Goal: Task Accomplishment & Management: Complete application form

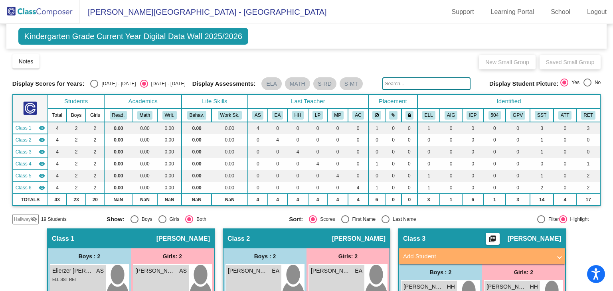
scroll to position [192, 0]
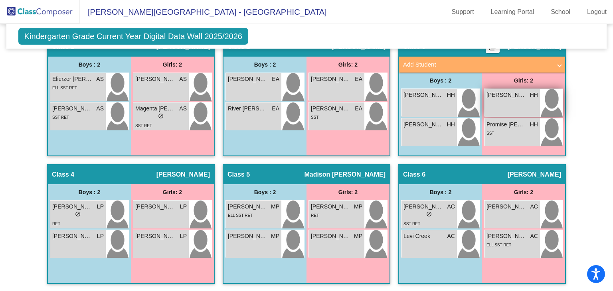
click at [488, 105] on div "[PERSON_NAME] [PERSON_NAME] lock do_not_disturb_alt" at bounding box center [511, 103] width 55 height 28
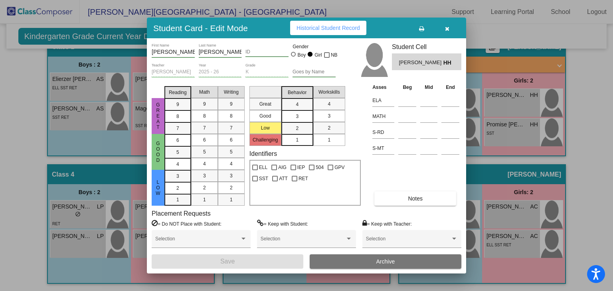
click at [450, 30] on button "button" at bounding box center [447, 28] width 26 height 14
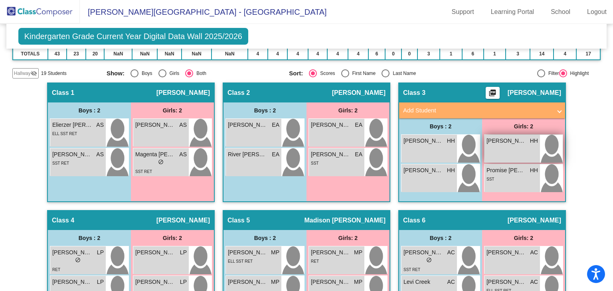
scroll to position [145, 0]
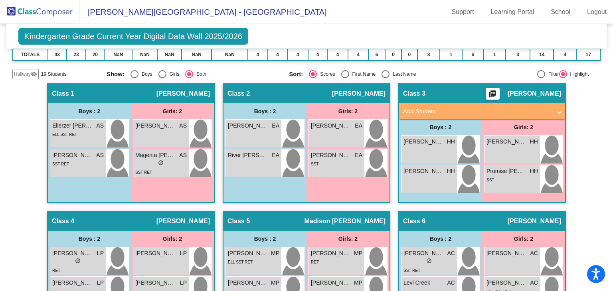
click at [461, 107] on mat-panel-title "Add Student" at bounding box center [477, 111] width 148 height 9
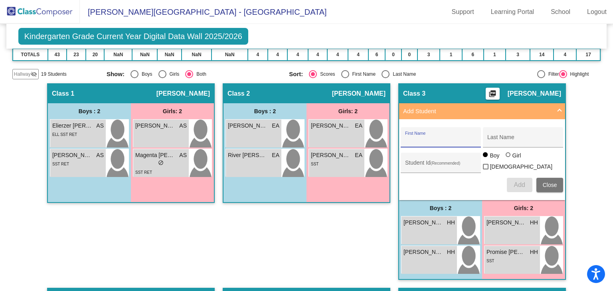
click at [433, 138] on input "First Name" at bounding box center [441, 140] width 72 height 6
click at [552, 182] on span "Close" at bounding box center [550, 185] width 14 height 6
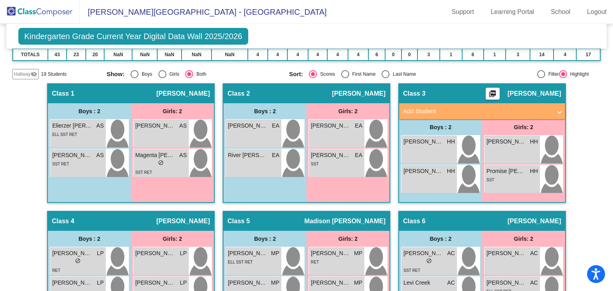
click at [461, 109] on mat-panel-title "Add Student" at bounding box center [477, 111] width 148 height 9
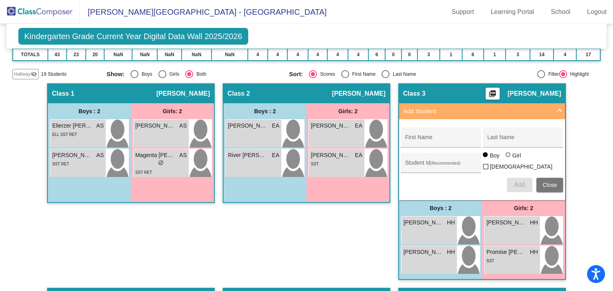
click at [449, 107] on mat-panel-title "Add Student" at bounding box center [477, 111] width 148 height 9
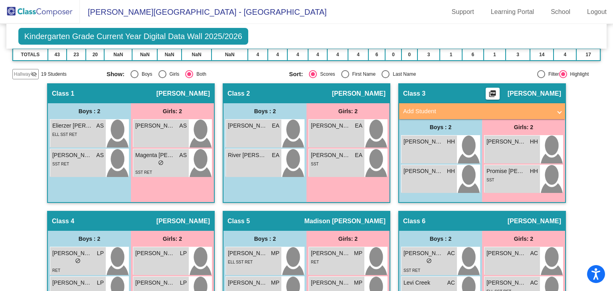
click at [476, 103] on mat-expansion-panel-header "Add Student" at bounding box center [482, 111] width 166 height 16
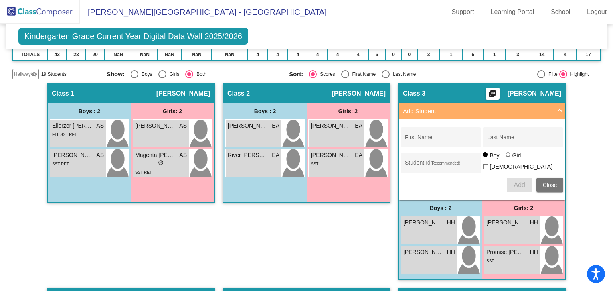
click at [415, 139] on input "First Name" at bounding box center [441, 140] width 72 height 6
type input "J"
click at [416, 141] on input "First Name" at bounding box center [441, 140] width 72 height 6
type input "Jaliyah"
click at [504, 139] on input "Last Name" at bounding box center [523, 140] width 72 height 6
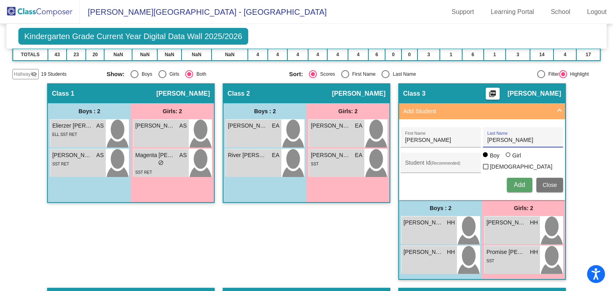
type input "Knighten"
click at [509, 181] on button "Add" at bounding box center [520, 185] width 26 height 14
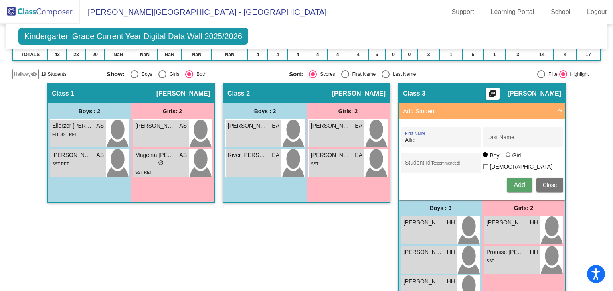
type input "Allie"
click at [498, 134] on div "Last Name" at bounding box center [523, 140] width 72 height 16
type input "Leak"
click at [457, 165] on input "Student Id (Recommended)" at bounding box center [441, 166] width 72 height 6
paste input "5486464983"
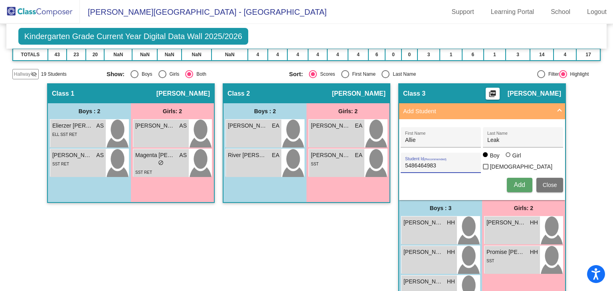
type input "5486464983"
click at [507, 157] on div at bounding box center [508, 154] width 5 height 5
click at [508, 159] on input "Girl" at bounding box center [508, 159] width 0 height 0
radio input "true"
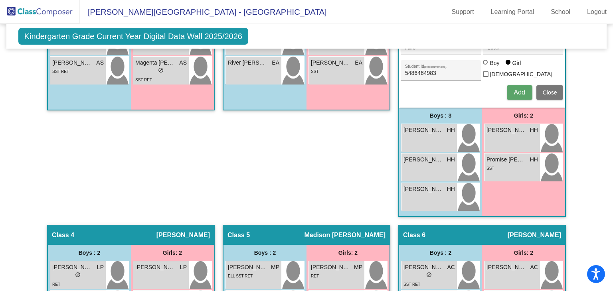
scroll to position [134, 0]
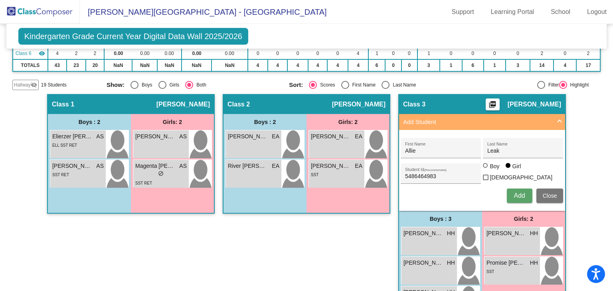
click at [518, 196] on span "Add" at bounding box center [519, 195] width 11 height 7
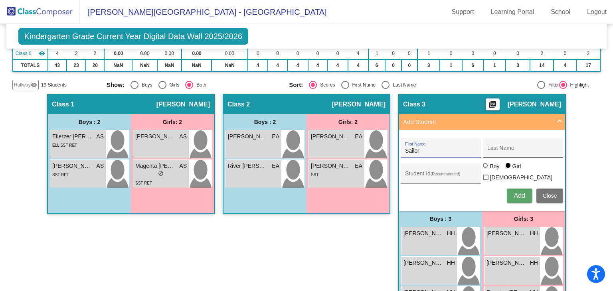
type input "Sailor"
click at [525, 153] on div "Last Name" at bounding box center [523, 150] width 72 height 16
type input "Keck"
click at [413, 178] on div "Student Id (Recommended)" at bounding box center [441, 176] width 72 height 16
paste input "3348637244"
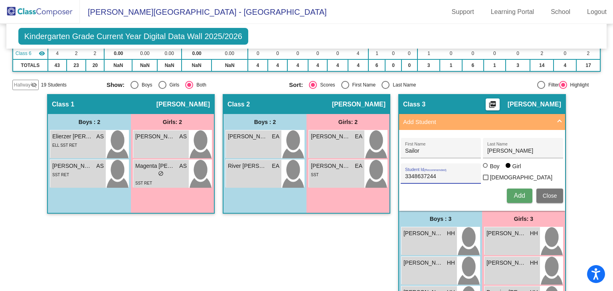
type input "3348637244"
drag, startPoint x: 507, startPoint y: 187, endPoint x: 518, endPoint y: 194, distance: 12.5
click at [518, 194] on button "Add" at bounding box center [520, 196] width 26 height 14
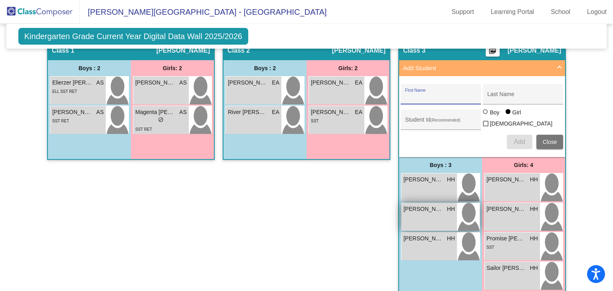
scroll to position [186, 0]
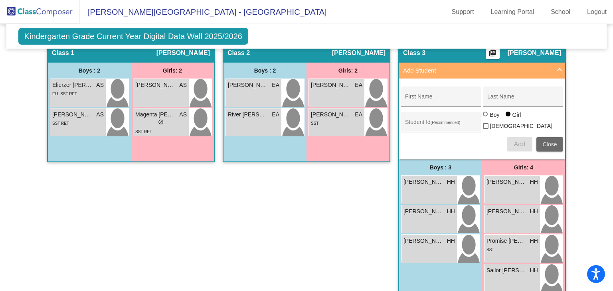
click at [544, 141] on span "Close" at bounding box center [550, 144] width 14 height 6
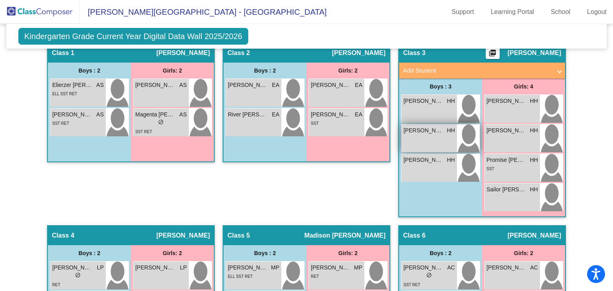
click at [434, 134] on div "Jaliyah Knighten HH lock do_not_disturb_alt" at bounding box center [428, 139] width 55 height 28
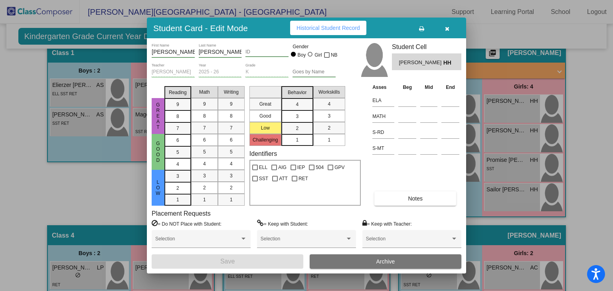
click at [178, 79] on div "Hailey Hodshon Teacher" at bounding box center [173, 73] width 43 height 20
click at [251, 55] on div "ID" at bounding box center [266, 50] width 43 height 14
paste input "5458741242"
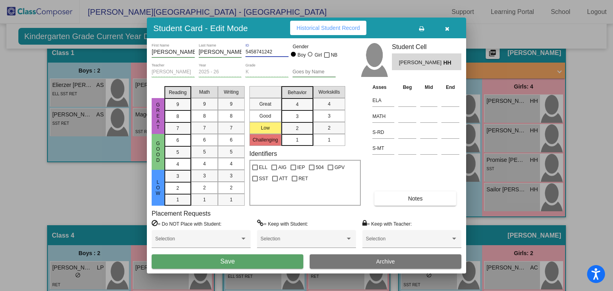
type input "5458741242"
click at [311, 57] on div at bounding box center [311, 55] width 6 height 6
click at [311, 58] on input "Girl" at bounding box center [310, 58] width 0 height 0
radio input "true"
click at [229, 262] on span "Save" at bounding box center [227, 261] width 14 height 7
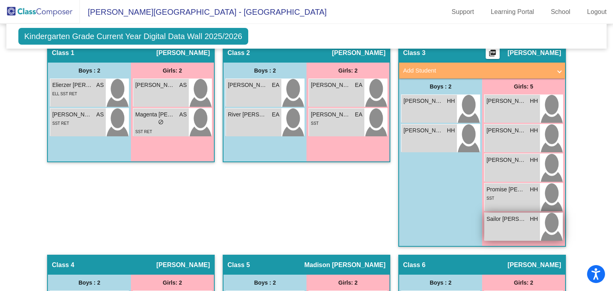
click at [512, 224] on div "Sailor Keck HH lock do_not_disturb_alt" at bounding box center [511, 227] width 55 height 28
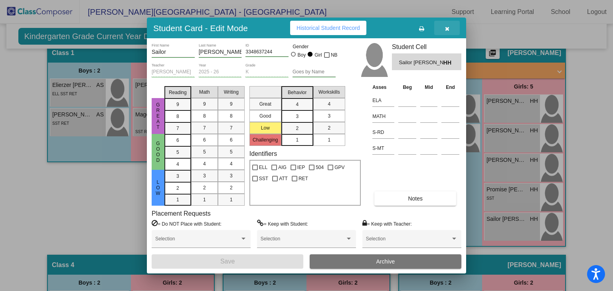
click at [447, 32] on button "button" at bounding box center [447, 28] width 26 height 14
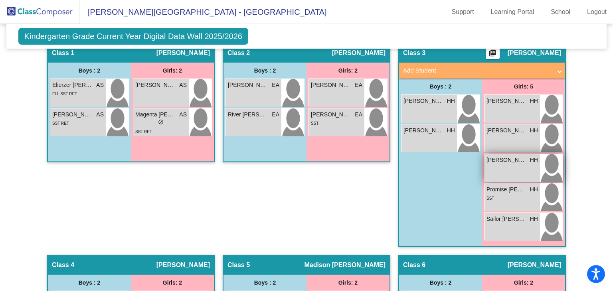
click at [520, 166] on div "Natalia Maldondo Moreno HH lock do_not_disturb_alt" at bounding box center [511, 168] width 55 height 28
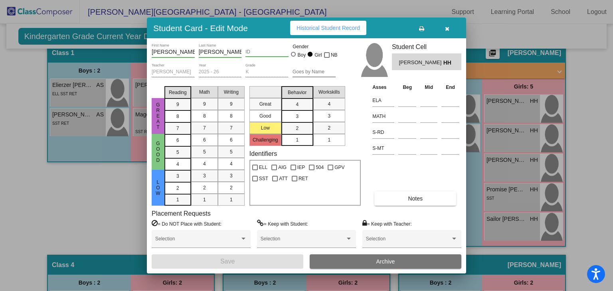
click at [442, 29] on button "button" at bounding box center [447, 28] width 26 height 14
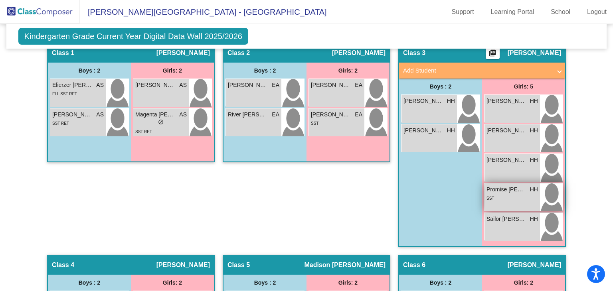
click at [515, 194] on div "SST" at bounding box center [511, 198] width 51 height 8
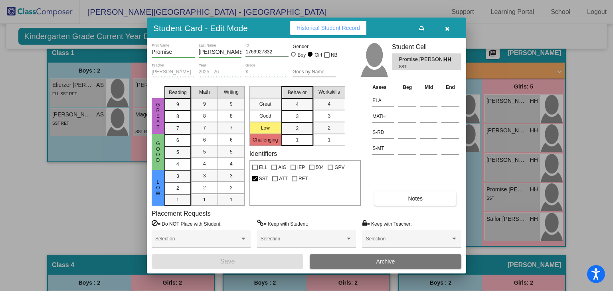
click at [443, 29] on button "button" at bounding box center [447, 28] width 26 height 14
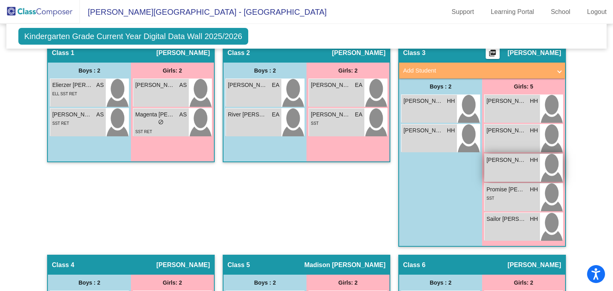
click at [513, 163] on div "Natalia Maldondo Moreno HH lock do_not_disturb_alt" at bounding box center [511, 168] width 55 height 28
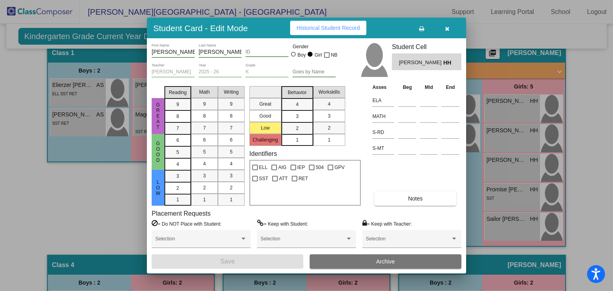
click at [260, 49] on input "ID" at bounding box center [266, 52] width 43 height 6
click at [257, 51] on input "ID" at bounding box center [266, 52] width 43 height 6
paste input "1547378913"
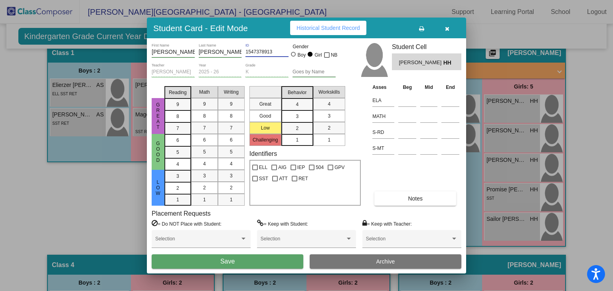
type input "1547378913"
click at [268, 260] on button "Save" at bounding box center [228, 262] width 152 height 14
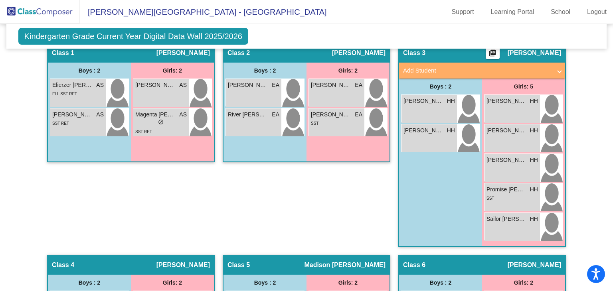
scroll to position [140, 0]
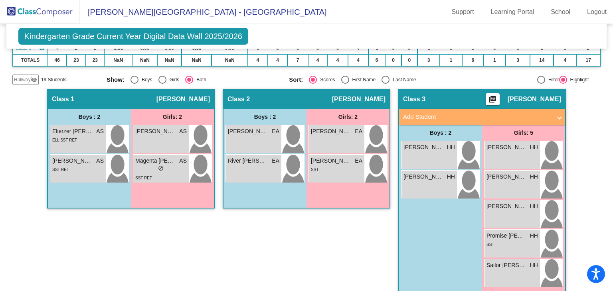
click at [469, 113] on mat-panel-title "Add Student" at bounding box center [477, 117] width 148 height 9
radio input "true"
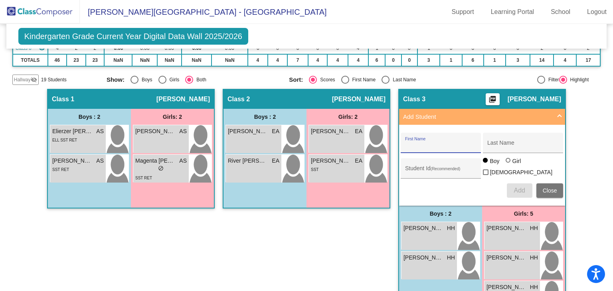
click at [445, 143] on input "First Name" at bounding box center [441, 146] width 72 height 6
type input "Kyla"
click at [501, 143] on input "Last Name" at bounding box center [523, 146] width 72 height 6
type input "Tatekey"
click at [507, 163] on div at bounding box center [508, 160] width 5 height 5
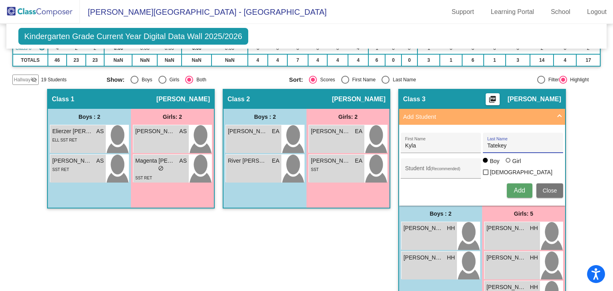
click at [508, 165] on input "Girl" at bounding box center [508, 164] width 0 height 0
radio input "true"
click at [411, 168] on input "Student Id (Recommended)" at bounding box center [441, 171] width 72 height 6
paste input "3142525394"
type input "3142525394"
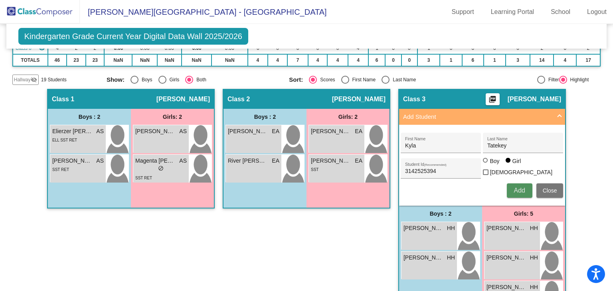
click at [520, 187] on span "Add" at bounding box center [519, 190] width 11 height 7
type input "Kanen"
click at [493, 143] on input "Last Name" at bounding box center [523, 146] width 72 height 6
type input "Leggett"
click at [494, 165] on div "Boy" at bounding box center [494, 161] width 10 height 8
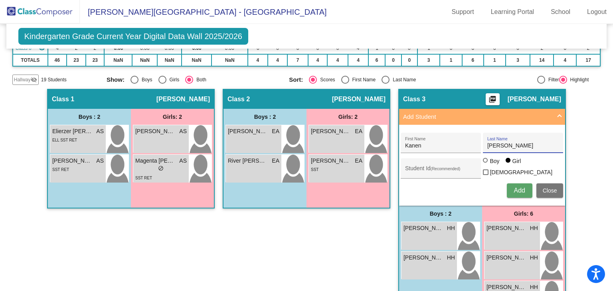
click at [486, 165] on input "Boy" at bounding box center [486, 164] width 0 height 0
radio input "true"
click at [437, 168] on input "Student Id (Recommended)" at bounding box center [441, 171] width 72 height 6
paste input "5985467694"
type input "5985467694"
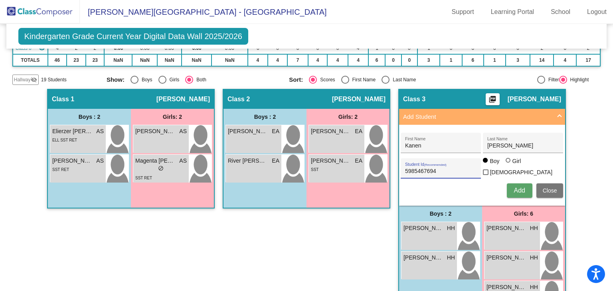
click at [516, 184] on button "Add" at bounding box center [520, 191] width 26 height 14
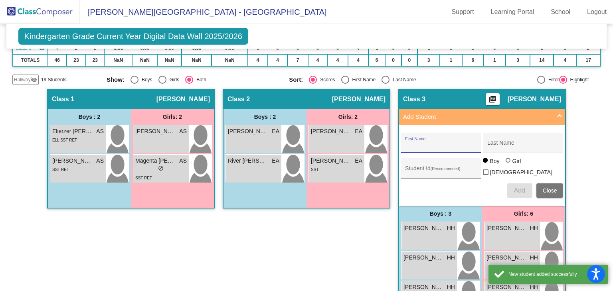
click at [600, 172] on mat-sidenav-content "Grade K Select Grade Kindergarten Grade Current Year Digital Data Wall 2025/202…" at bounding box center [306, 157] width 613 height 267
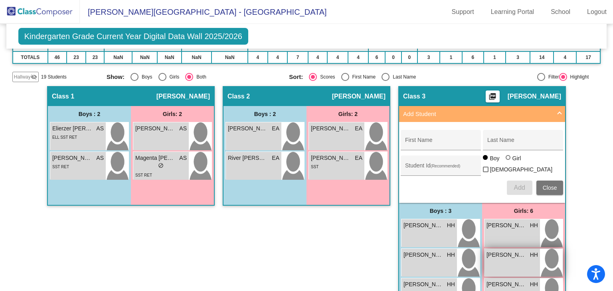
scroll to position [116, 0]
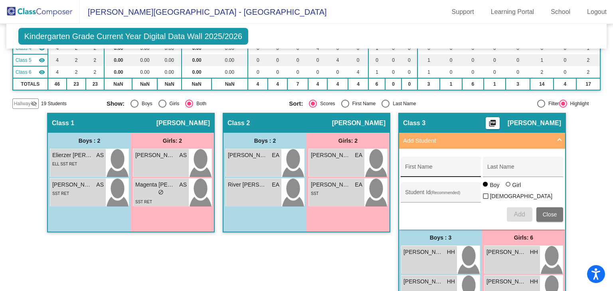
click at [439, 167] on input "First Name" at bounding box center [441, 170] width 72 height 6
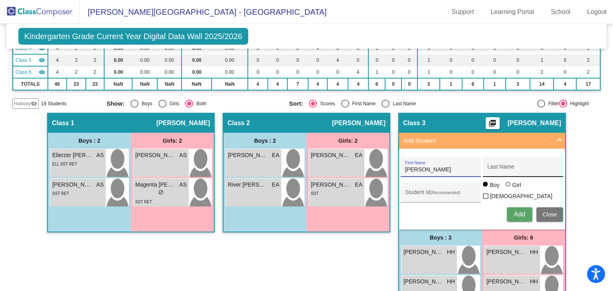
type input "James"
click at [511, 170] on input "Last Name" at bounding box center [523, 170] width 72 height 6
type input "Marsh"
click at [445, 192] on input "Student Id (Recommended)" at bounding box center [441, 195] width 72 height 6
paste input "7495856238"
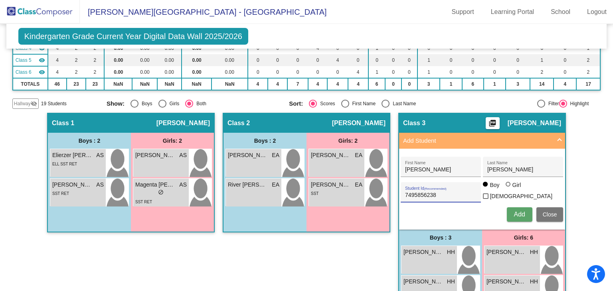
type input "7495856238"
click at [522, 208] on button "Add" at bounding box center [520, 215] width 26 height 14
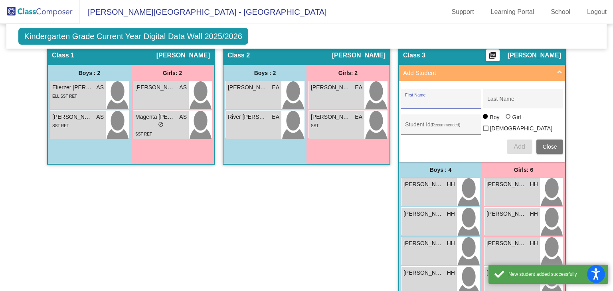
scroll to position [184, 0]
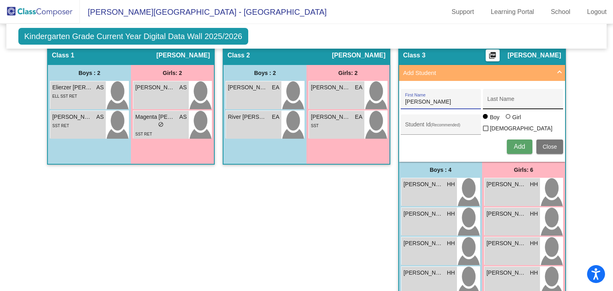
type input "Quentin"
click at [504, 101] on input "Last Name" at bounding box center [523, 102] width 72 height 6
type input "Pate"
click at [436, 125] on input "Student Id (Recommended)" at bounding box center [441, 128] width 72 height 6
paste input "2269467523"
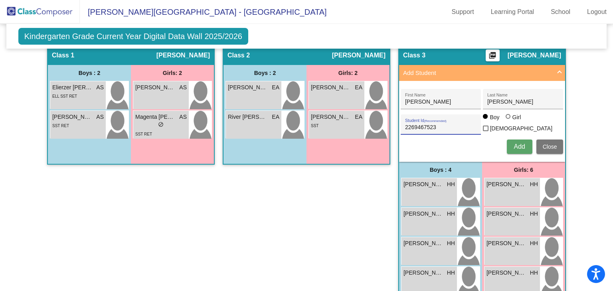
type input "2269467523"
click at [518, 144] on span "Add" at bounding box center [519, 146] width 11 height 7
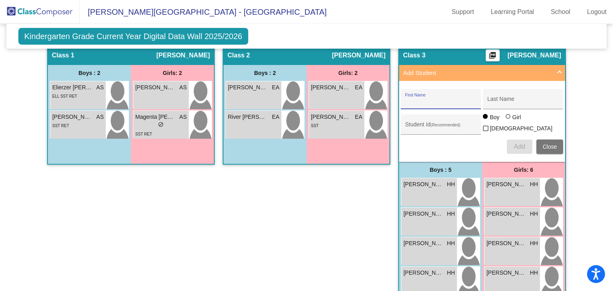
type input "G"
type input "Jiovanni"
click at [500, 99] on input "Last Name" at bounding box center [523, 102] width 72 height 6
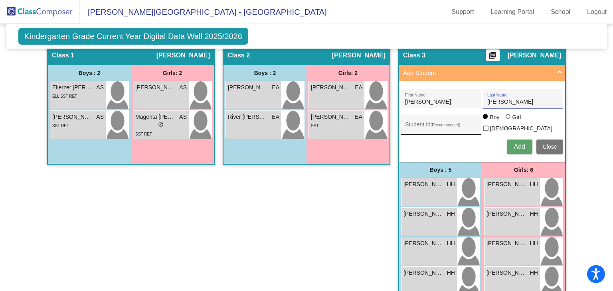
type input "Pena"
click at [461, 119] on div "Student Id (Recommended)" at bounding box center [441, 127] width 72 height 16
paste input "9684958412"
type input "9684958412"
click at [525, 141] on button "Add" at bounding box center [520, 147] width 26 height 14
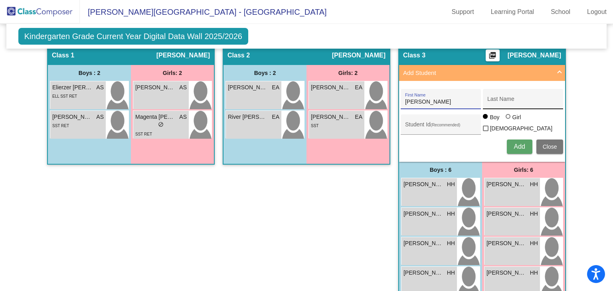
type input "Rory"
click at [522, 99] on input "Last Name" at bounding box center [523, 102] width 72 height 6
type input "Campbell"
click at [516, 143] on span "Add" at bounding box center [519, 146] width 11 height 7
type input "Skyler"
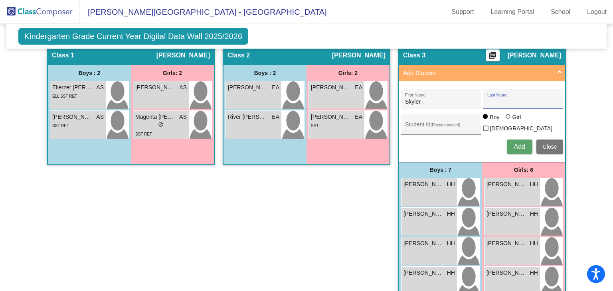
click at [500, 103] on input "Last Name" at bounding box center [523, 102] width 72 height 6
type input "Covell"
click at [435, 125] on input "Student Id (Recommended)" at bounding box center [441, 128] width 72 height 6
paste input "8451541984"
type input "8451541984"
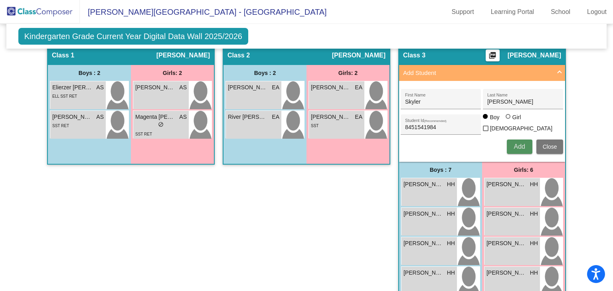
click at [519, 143] on span "Add" at bounding box center [519, 146] width 11 height 7
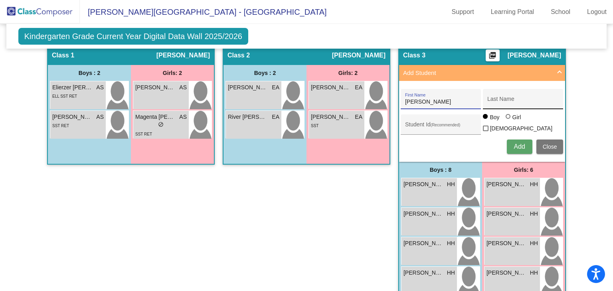
type input "Adam"
click at [494, 107] on div "Last Name" at bounding box center [523, 101] width 72 height 16
type input "Sanders"
click at [435, 125] on input "Student Id (Recommended)" at bounding box center [441, 128] width 72 height 6
drag, startPoint x: 419, startPoint y: 118, endPoint x: 405, endPoint y: 125, distance: 15.7
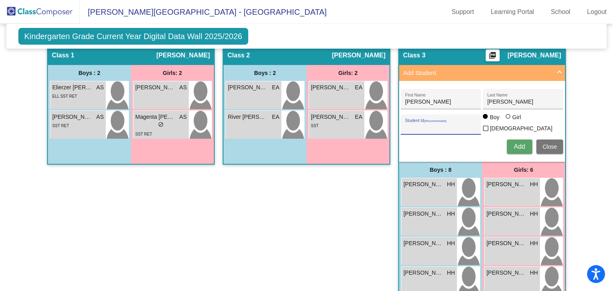
click at [405, 125] on input "Student Id (Recommended)" at bounding box center [441, 128] width 72 height 6
paste input "5854947471"
type input "5854947471"
click at [516, 147] on span "Add" at bounding box center [519, 146] width 11 height 7
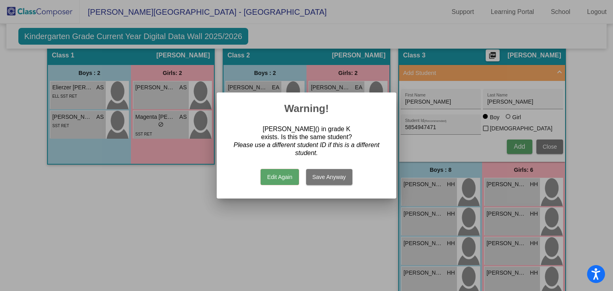
click at [286, 174] on button "Edit Again" at bounding box center [280, 177] width 38 height 16
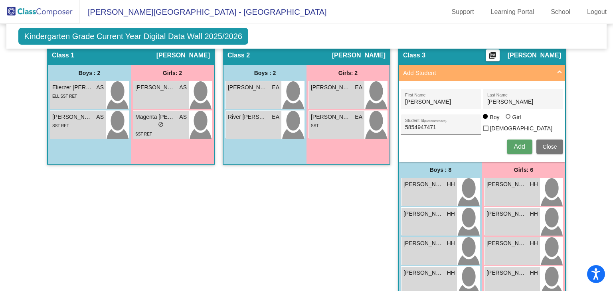
click at [547, 144] on span "Close" at bounding box center [550, 147] width 14 height 6
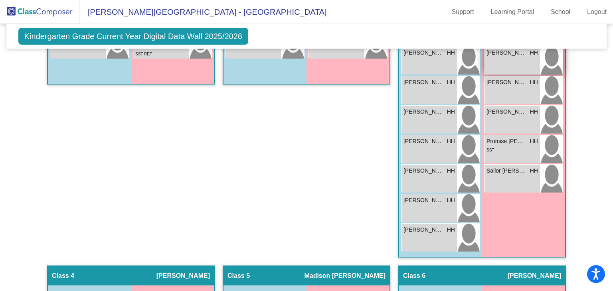
scroll to position [190, 0]
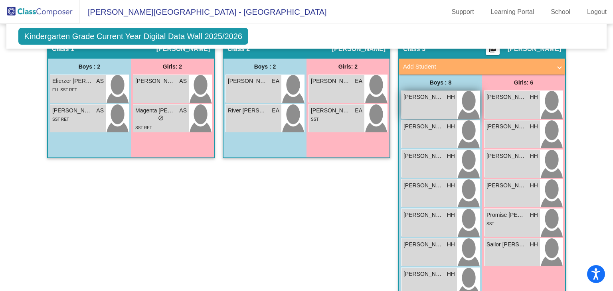
click at [451, 101] on div "Adam Sanders HH lock do_not_disturb_alt" at bounding box center [428, 105] width 55 height 28
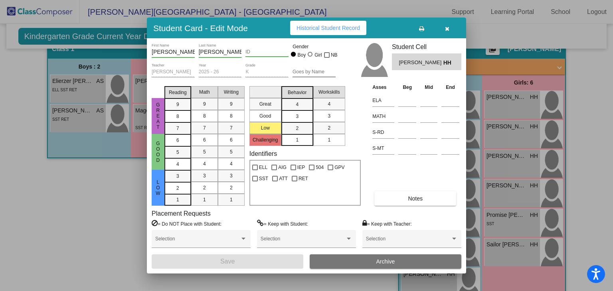
click at [265, 49] on input "ID" at bounding box center [266, 52] width 43 height 6
paste input "5854947471"
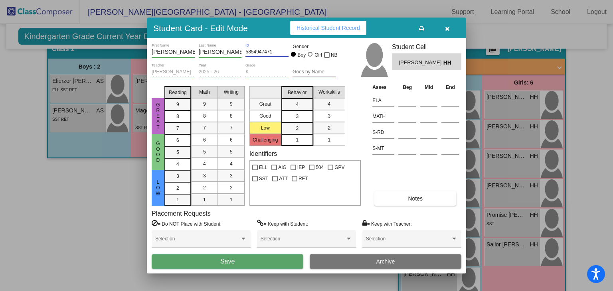
type input "5854947471"
click at [268, 259] on button "Save" at bounding box center [228, 262] width 152 height 14
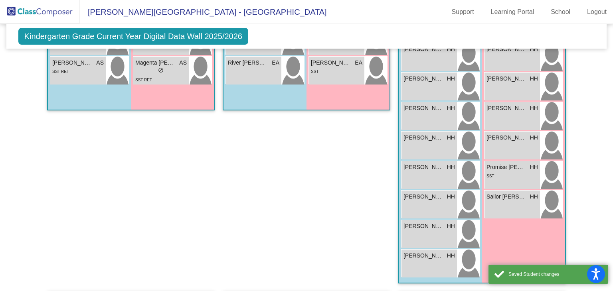
scroll to position [238, 0]
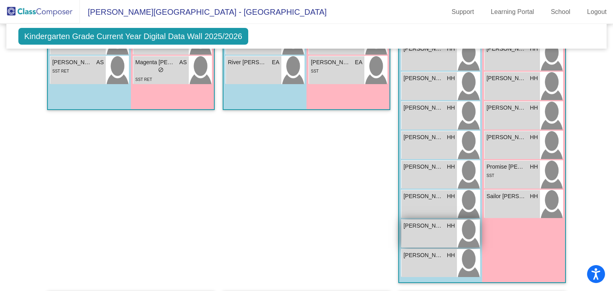
click at [451, 231] on div "Skyler Covall HH lock do_not_disturb_alt" at bounding box center [428, 234] width 55 height 28
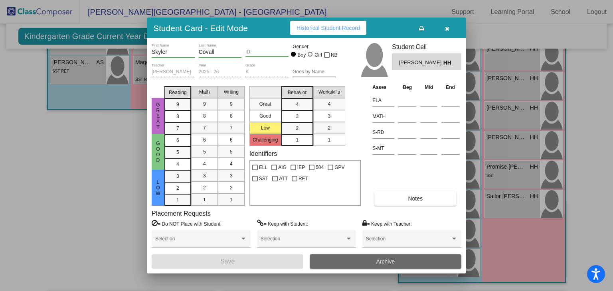
click at [370, 257] on button "Archive" at bounding box center [386, 262] width 152 height 14
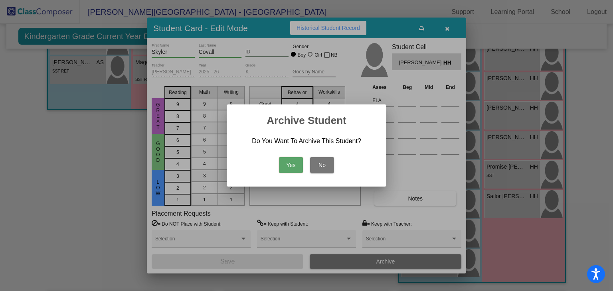
click at [289, 168] on button "Yes" at bounding box center [291, 165] width 24 height 16
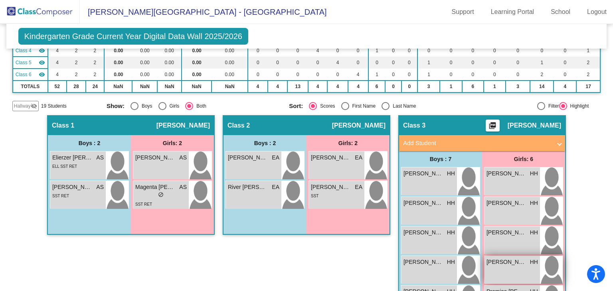
scroll to position [177, 0]
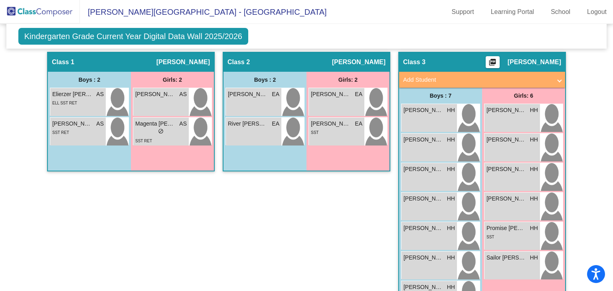
click at [584, 128] on div "Hallway - Hallway Class picture_as_pdf Add Student First Name Last Name Student…" at bounding box center [306, 251] width 589 height 399
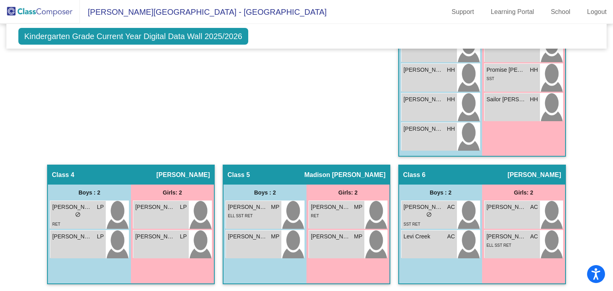
scroll to position [300, 0]
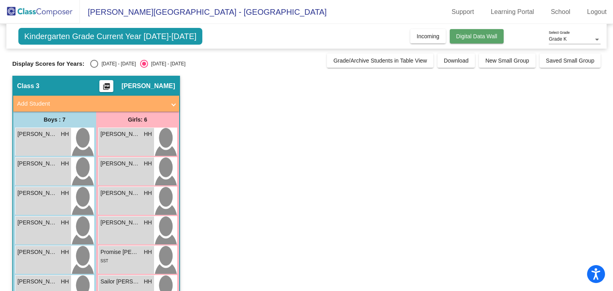
click at [459, 32] on button "Digital Data Wall" at bounding box center [477, 36] width 54 height 14
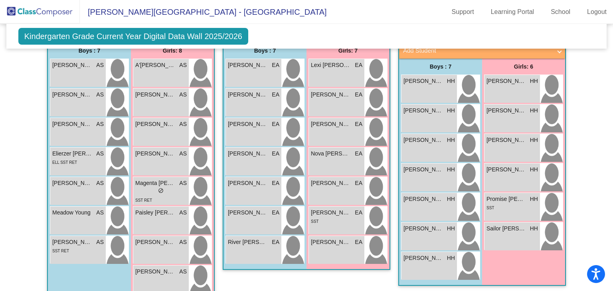
scroll to position [211, 0]
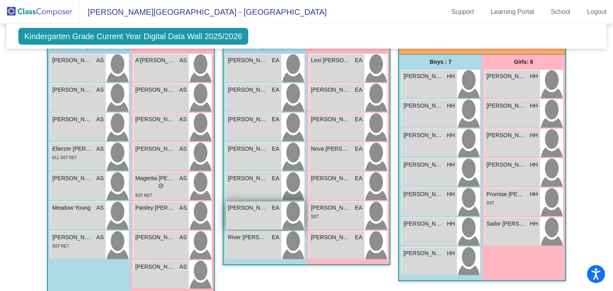
click at [268, 202] on div "Noah Sweeney-lendeborg EA lock do_not_disturb_alt" at bounding box center [253, 216] width 55 height 28
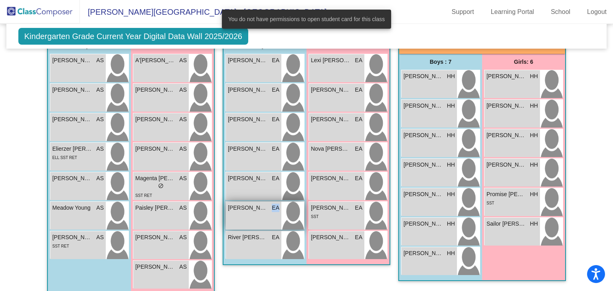
click at [268, 202] on div "Noah Sweeney-lendeborg EA lock do_not_disturb_alt" at bounding box center [253, 216] width 55 height 28
click at [396, 38] on div "You do not have permissions to open student card for this class" at bounding box center [306, 19] width 189 height 38
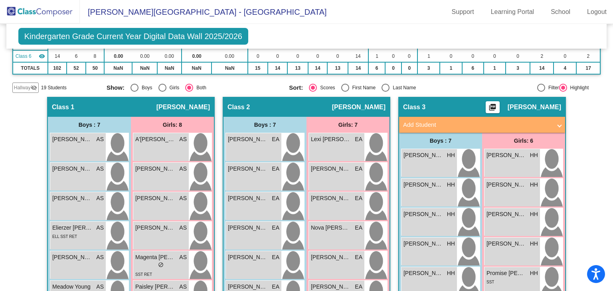
scroll to position [132, 0]
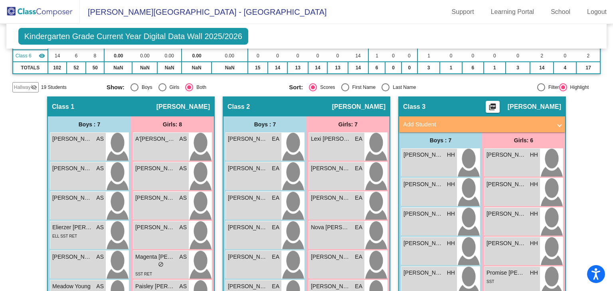
click at [504, 121] on mat-panel-title "Add Student" at bounding box center [477, 124] width 148 height 9
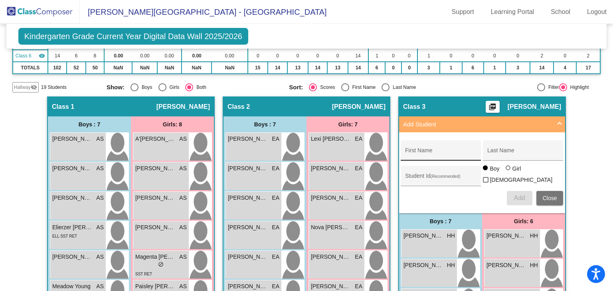
click at [444, 147] on div "First Name" at bounding box center [441, 153] width 72 height 16
type input "Jayce"
click at [492, 148] on div "Last Name" at bounding box center [523, 153] width 72 height 16
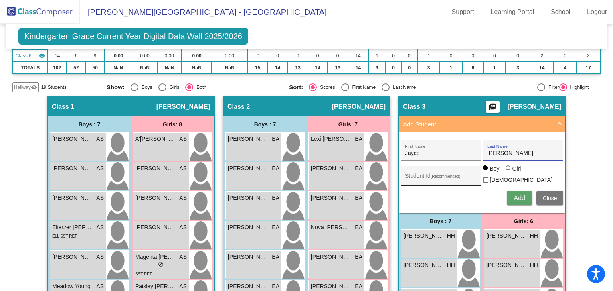
type input "Freeman"
click at [425, 177] on input "Student Id (Recommended)" at bounding box center [441, 179] width 72 height 6
paste input "7346599594"
type input "7346599594"
click at [522, 198] on span "Add" at bounding box center [519, 198] width 11 height 7
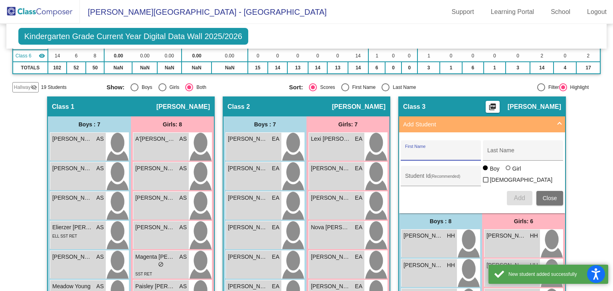
click at [554, 122] on span "Add Student" at bounding box center [480, 124] width 155 height 9
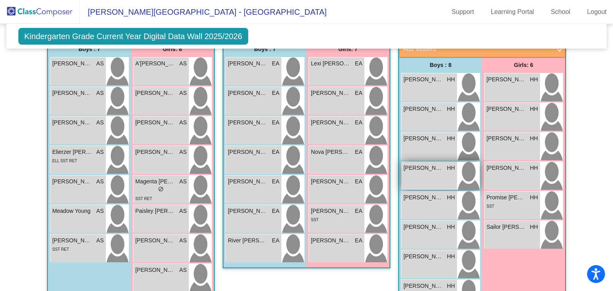
scroll to position [184, 0]
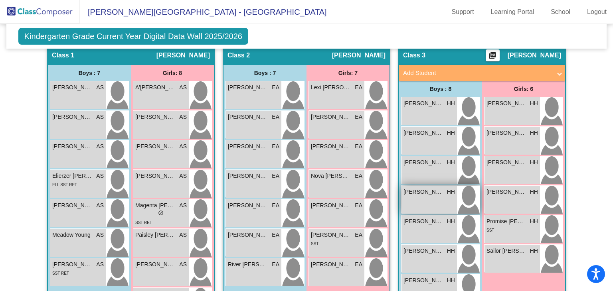
click at [429, 191] on span "[PERSON_NAME]" at bounding box center [423, 192] width 40 height 8
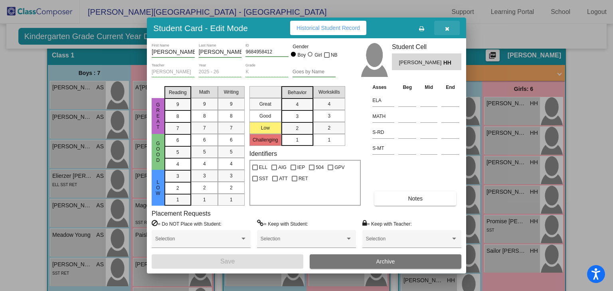
click at [447, 29] on icon "button" at bounding box center [447, 29] width 4 height 6
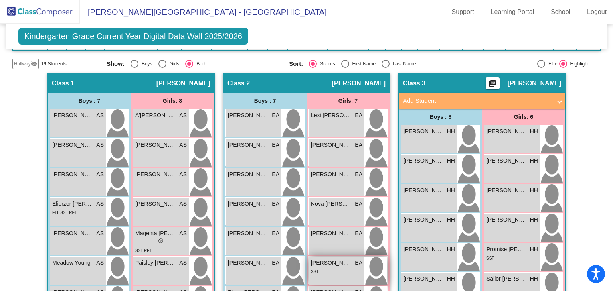
scroll to position [239, 0]
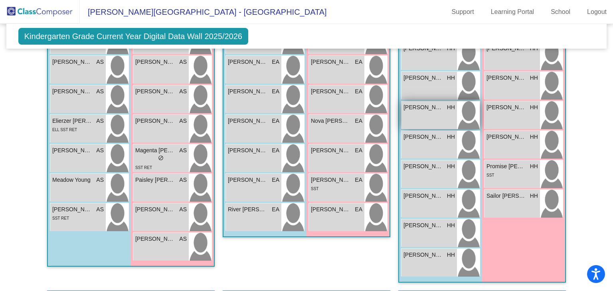
click at [413, 121] on div "Jayce Freeman HH lock do_not_disturb_alt" at bounding box center [428, 115] width 55 height 28
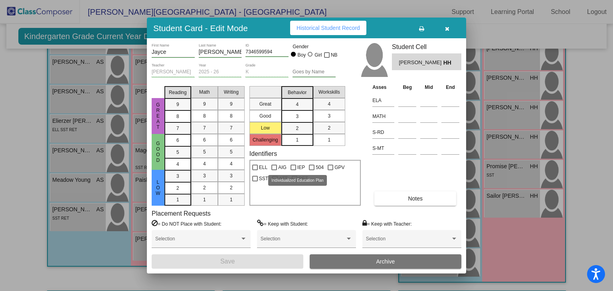
click at [293, 166] on div at bounding box center [294, 168] width 6 height 6
click at [293, 170] on input "IEP" at bounding box center [293, 170] width 0 height 0
checkbox input "true"
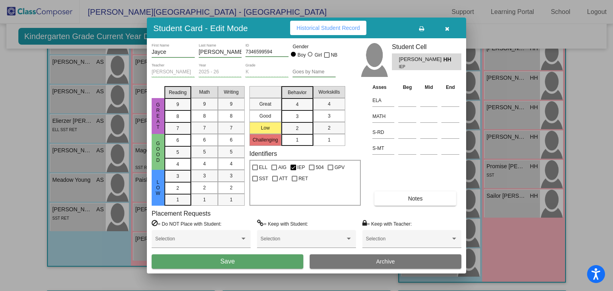
click at [293, 261] on button "Save" at bounding box center [228, 262] width 152 height 14
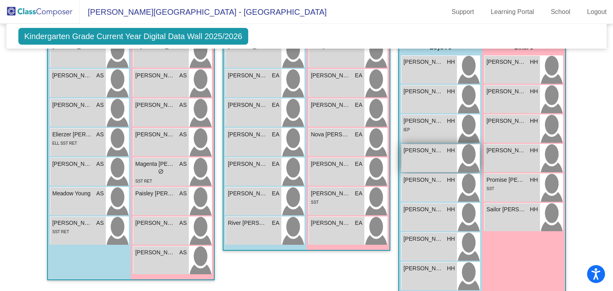
scroll to position [225, 0]
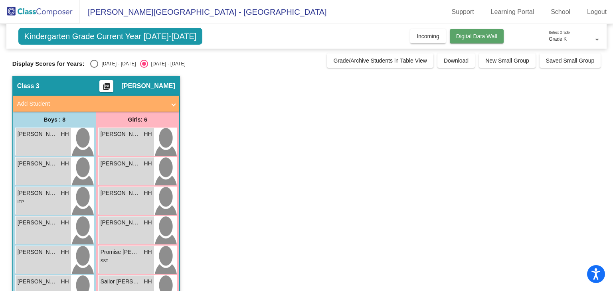
click at [467, 40] on button "Digital Data Wall" at bounding box center [477, 36] width 54 height 14
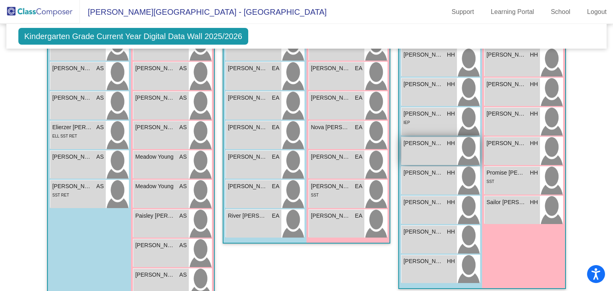
scroll to position [231, 0]
click at [421, 144] on span "[PERSON_NAME]" at bounding box center [423, 144] width 40 height 8
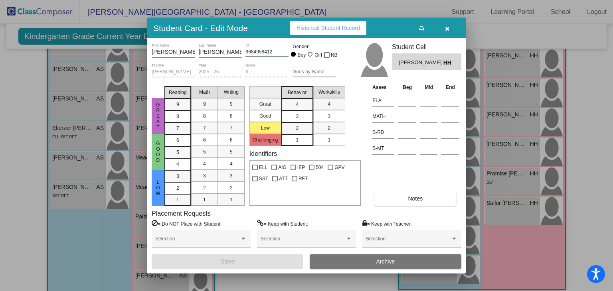
click at [448, 30] on icon "button" at bounding box center [447, 29] width 4 height 6
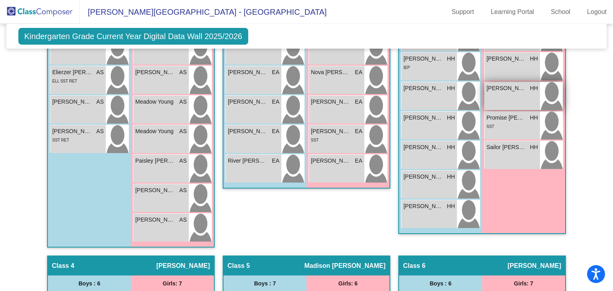
scroll to position [287, 0]
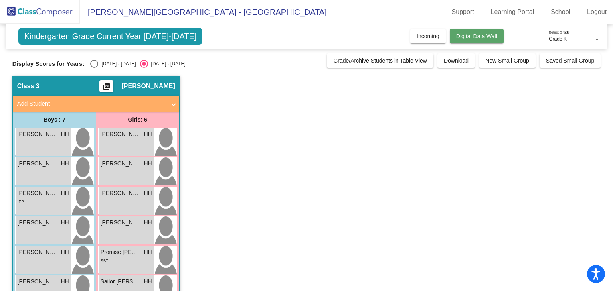
click at [479, 38] on span "Digital Data Wall" at bounding box center [476, 36] width 41 height 6
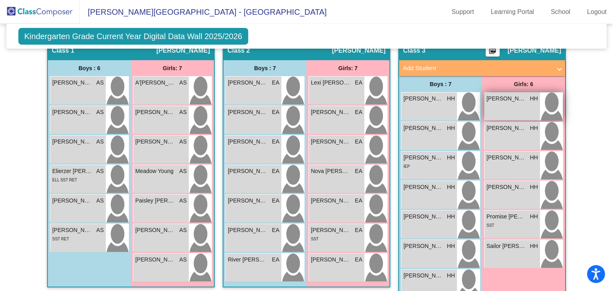
scroll to position [233, 0]
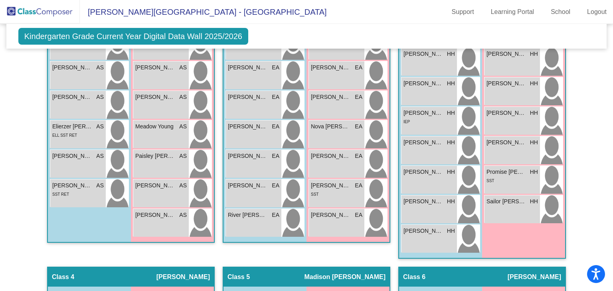
click at [579, 122] on div "Hallway - Hallway Class picture_as_pdf Add Student First Name Last Name Student…" at bounding box center [306, 259] width 589 height 527
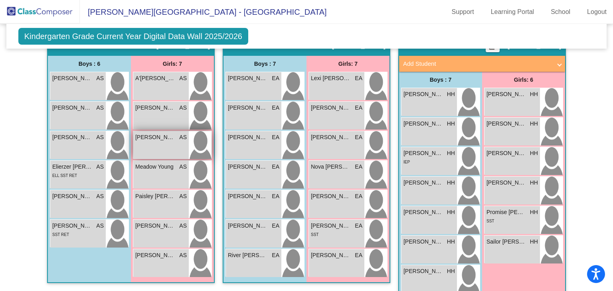
scroll to position [193, 0]
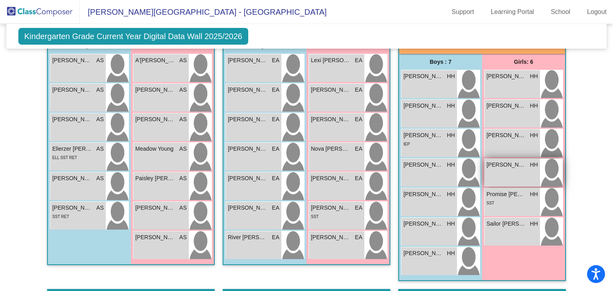
scroll to position [210, 0]
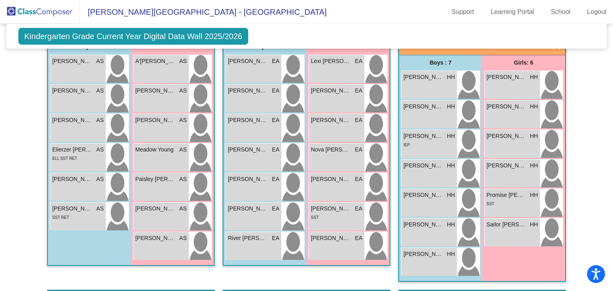
click at [590, 131] on div "Hallway - Hallway Class picture_as_pdf Add Student First Name Last Name Student…" at bounding box center [306, 282] width 589 height 527
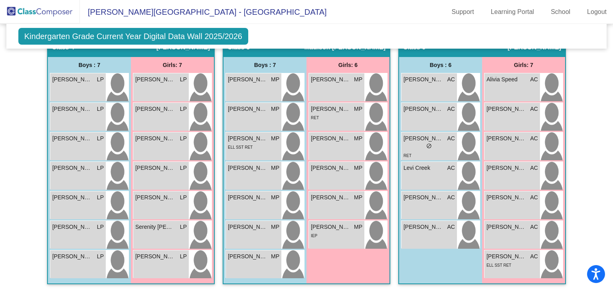
scroll to position [463, 0]
click at [601, 160] on mat-sidenav-content "Grade K Select Grade Kindergarten Grade Current Year Digital Data Wall 2025/202…" at bounding box center [306, 157] width 613 height 267
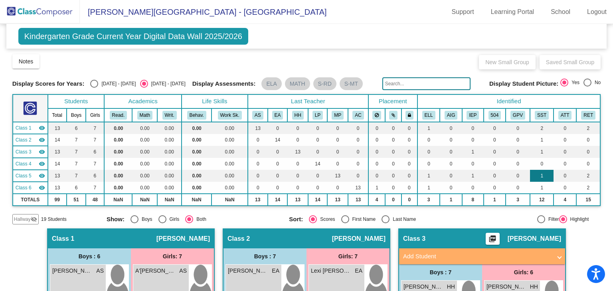
scroll to position [208, 0]
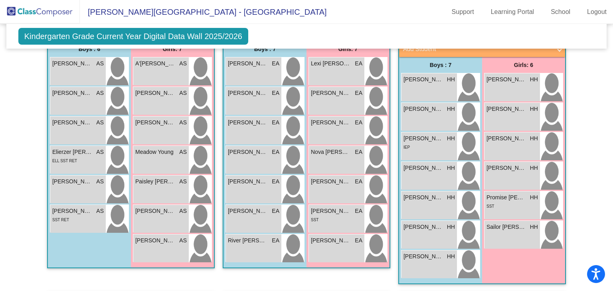
click at [570, 183] on div "Hallway - Hallway Class picture_as_pdf Add Student First Name Last Name Student…" at bounding box center [306, 284] width 589 height 527
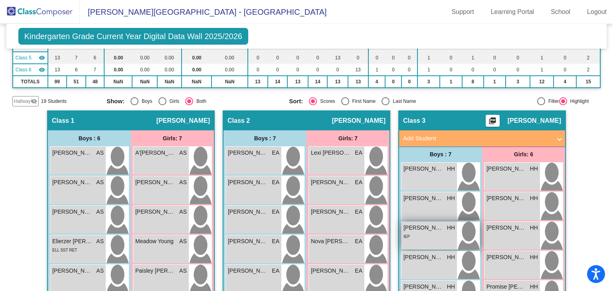
scroll to position [118, 0]
click at [432, 136] on mat-panel-title "Add Student" at bounding box center [477, 138] width 148 height 9
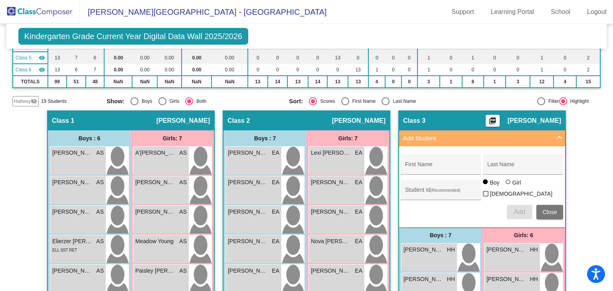
click at [431, 130] on mat-expansion-panel-header "Add Student" at bounding box center [482, 138] width 166 height 16
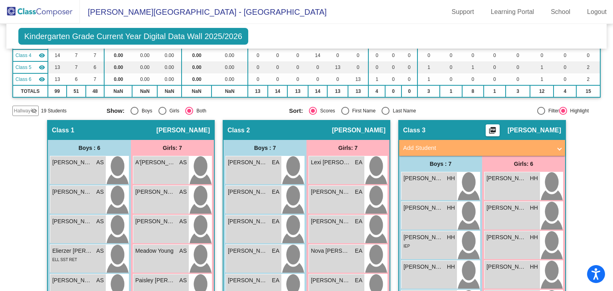
scroll to position [80, 0]
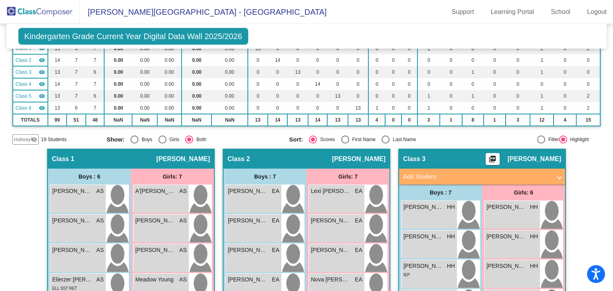
click at [429, 178] on mat-panel-title "Add Student" at bounding box center [477, 176] width 148 height 9
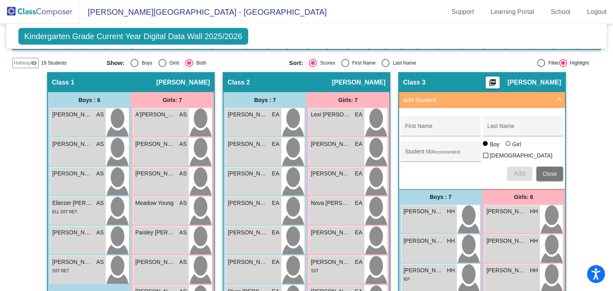
scroll to position [158, 0]
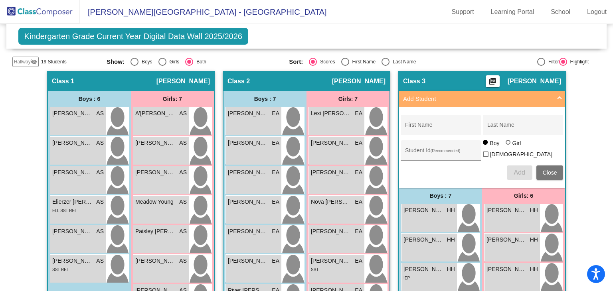
click at [426, 96] on mat-panel-title "Add Student" at bounding box center [477, 99] width 148 height 9
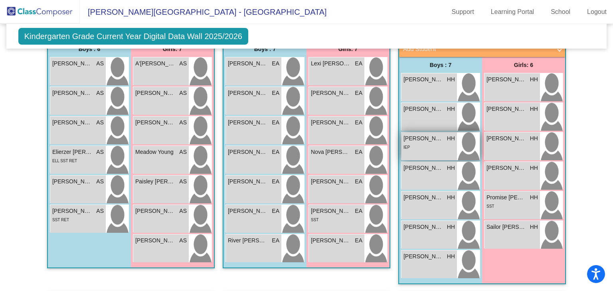
scroll to position [83, 0]
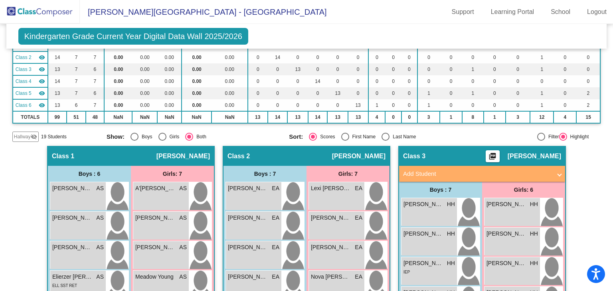
click at [428, 178] on mat-expansion-panel-header "Add Student" at bounding box center [482, 174] width 166 height 16
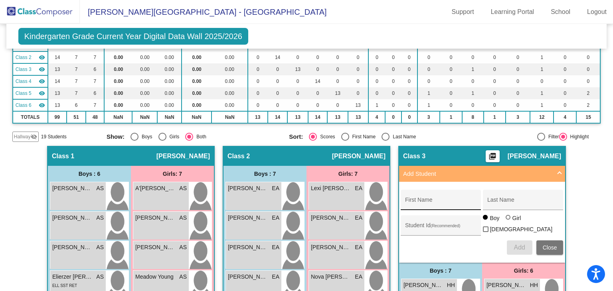
click at [417, 198] on div "First Name" at bounding box center [441, 202] width 72 height 16
type input "Riley"
click at [495, 206] on div "Last Name" at bounding box center [523, 202] width 72 height 16
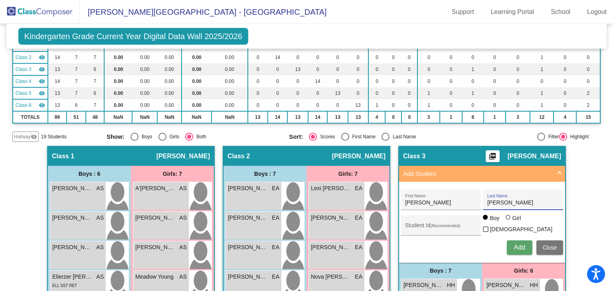
type input "Wright"
click at [516, 222] on div "Girl" at bounding box center [516, 218] width 9 height 8
click at [509, 222] on input "Girl" at bounding box center [508, 221] width 0 height 0
radio input "true"
click at [518, 241] on button "Add" at bounding box center [520, 248] width 26 height 14
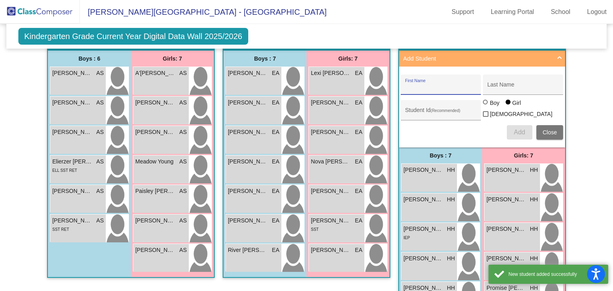
scroll to position [329, 0]
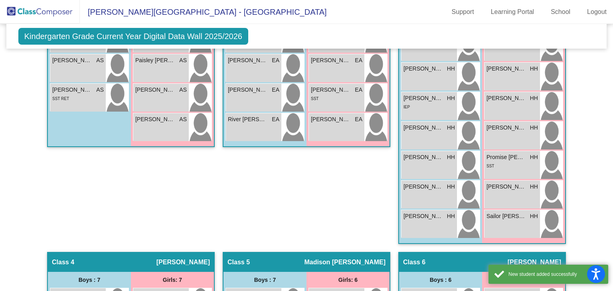
click at [592, 170] on div "Hallway - Hallway Class picture_as_pdf Add Student First Name Last Name Student…" at bounding box center [306, 204] width 589 height 608
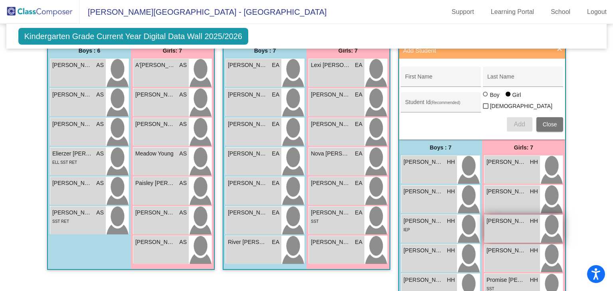
scroll to position [176, 0]
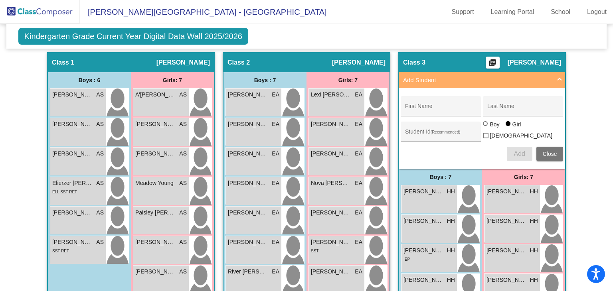
click at [536, 74] on mat-expansion-panel-header "Add Student" at bounding box center [482, 80] width 166 height 16
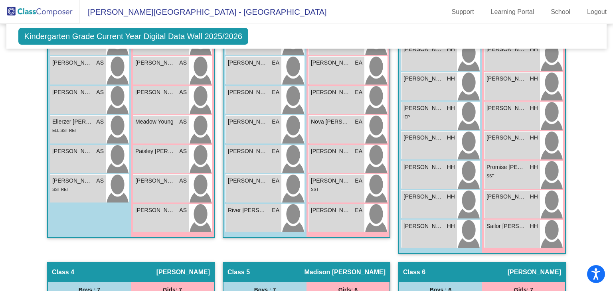
scroll to position [242, 0]
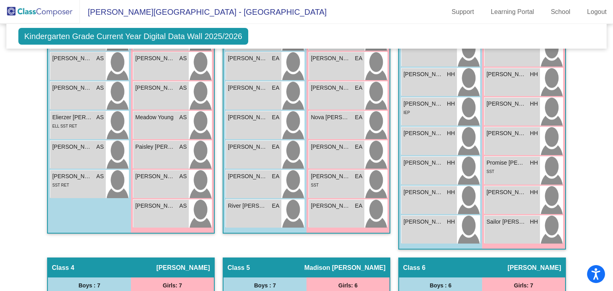
click at [595, 125] on div "Hallway - Hallway Class picture_as_pdf Add Student First Name Last Name Student…" at bounding box center [306, 249] width 589 height 527
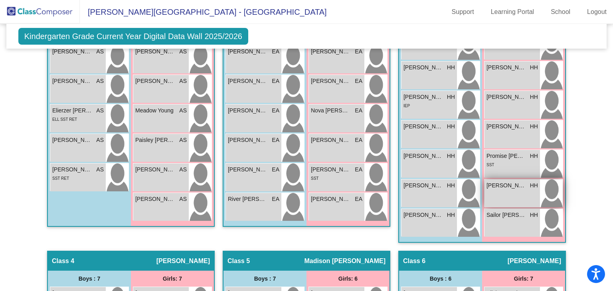
scroll to position [249, 0]
click at [504, 195] on div "Riley Wright HH lock do_not_disturb_alt" at bounding box center [511, 194] width 55 height 28
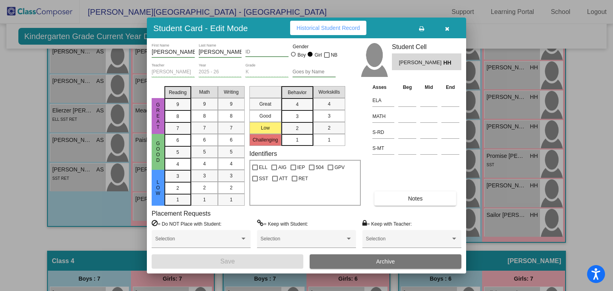
click at [259, 53] on input "ID" at bounding box center [266, 52] width 43 height 6
paste input "4713462624"
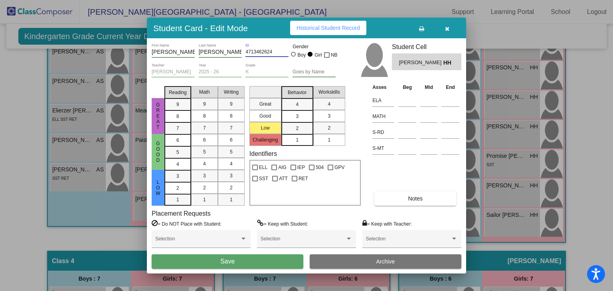
type input "4713462624"
click at [267, 264] on button "Save" at bounding box center [228, 262] width 152 height 14
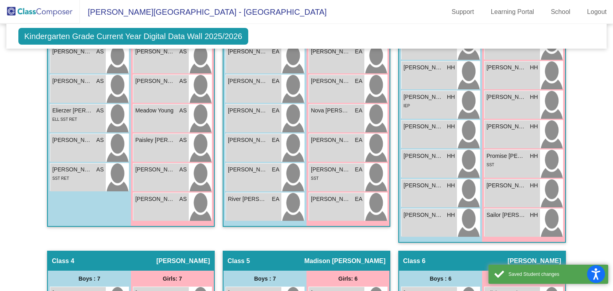
click at [572, 109] on div "Hallway - Hallway Class picture_as_pdf Add Student First Name Last Name Student…" at bounding box center [306, 243] width 589 height 527
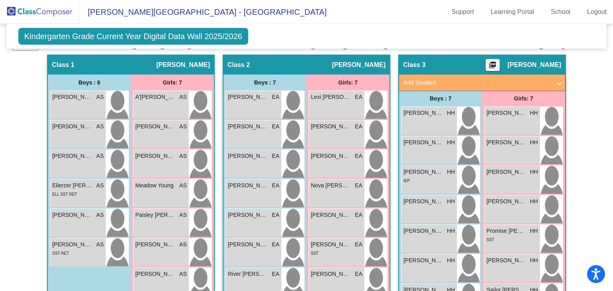
scroll to position [268, 0]
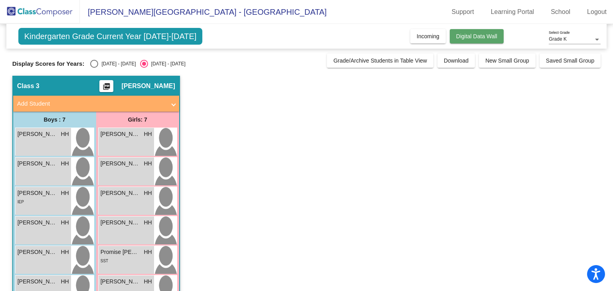
click at [488, 38] on span "Digital Data Wall" at bounding box center [476, 36] width 41 height 6
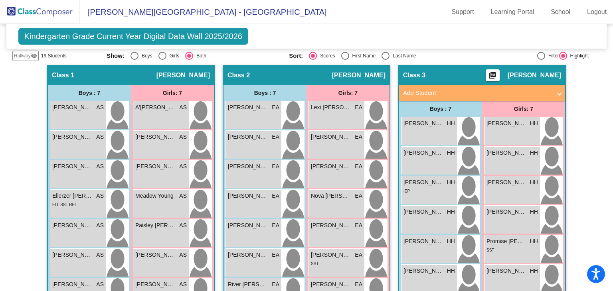
scroll to position [156, 0]
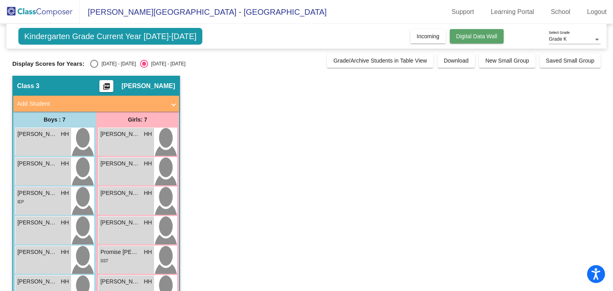
click at [466, 35] on span "Digital Data Wall" at bounding box center [476, 36] width 41 height 6
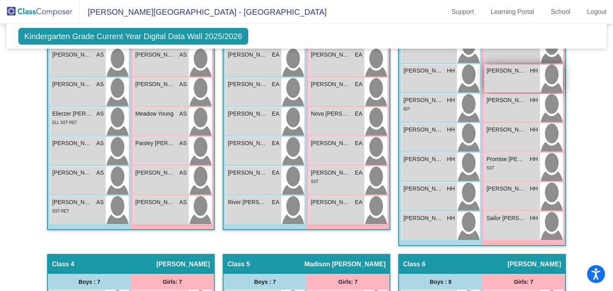
scroll to position [200, 0]
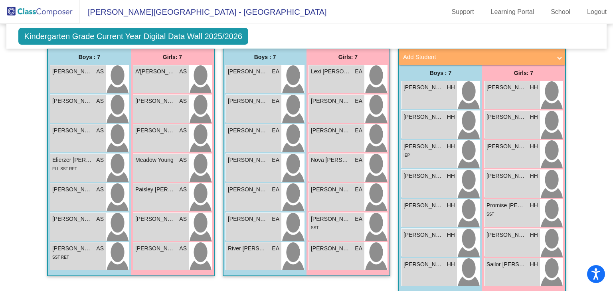
click at [598, 146] on mat-sidenav-content "Grade K Select Grade Kindergarten Grade Current Year Digital Data Wall 2025/202…" at bounding box center [306, 157] width 613 height 267
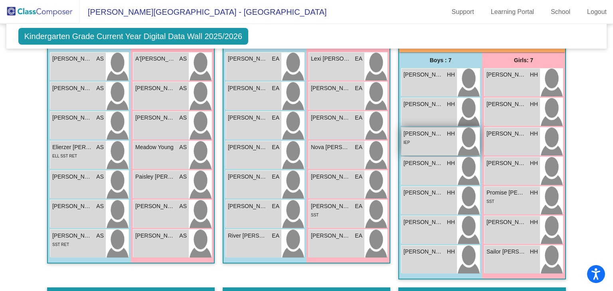
scroll to position [208, 0]
